Goal: Use online tool/utility: Utilize a website feature to perform a specific function

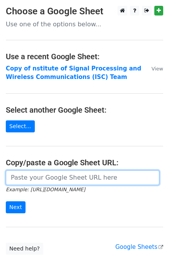
click at [48, 179] on input "url" at bounding box center [82, 177] width 153 height 15
paste input "https://docs.google.com/spreadsheets/d/14V7qoub09tzO6SDXMoSBzITyMwxI7N3RRMQEyq7…"
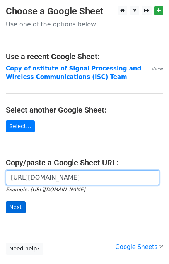
type input "https://docs.google.com/spreadsheets/d/14V7qoub09tzO6SDXMoSBzITyMwxI7N3RRMQEyq7…"
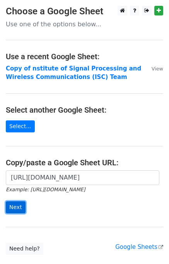
scroll to position [0, 0]
click at [21, 206] on input "Next" at bounding box center [16, 207] width 20 height 12
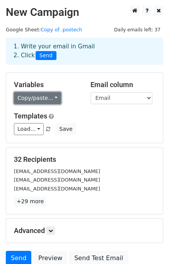
click at [49, 97] on link "Copy/paste..." at bounding box center [37, 98] width 47 height 12
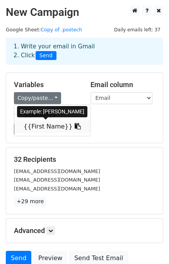
click at [45, 125] on link "{{First Name}}" at bounding box center [52, 126] width 76 height 12
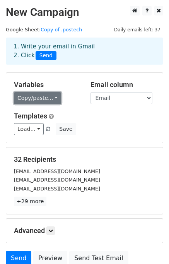
click at [22, 100] on link "Copy/paste..." at bounding box center [37, 98] width 47 height 12
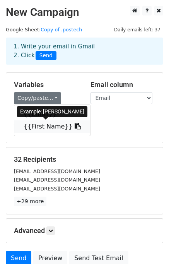
click at [32, 131] on link "{{First Name}}" at bounding box center [52, 126] width 76 height 12
